Goal: Register for event/course

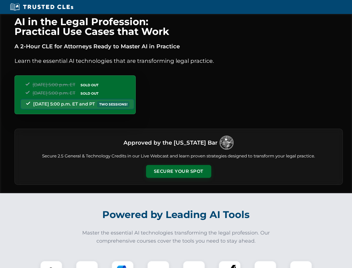
click at [179, 171] on button "Secure Your Spot" at bounding box center [178, 171] width 65 height 13
click at [51, 264] on img at bounding box center [51, 272] width 16 height 16
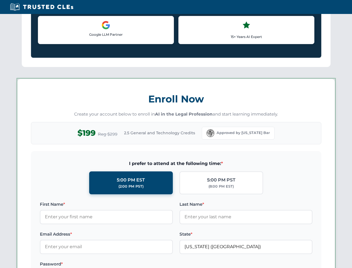
click at [123, 264] on label "Password *" at bounding box center [106, 263] width 133 height 7
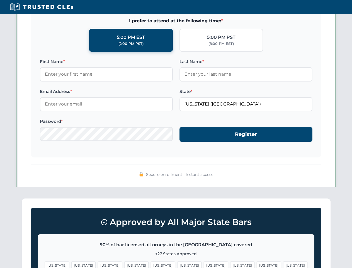
click at [257, 264] on span "[US_STATE]" at bounding box center [269, 265] width 24 height 8
